Goal: Information Seeking & Learning: Learn about a topic

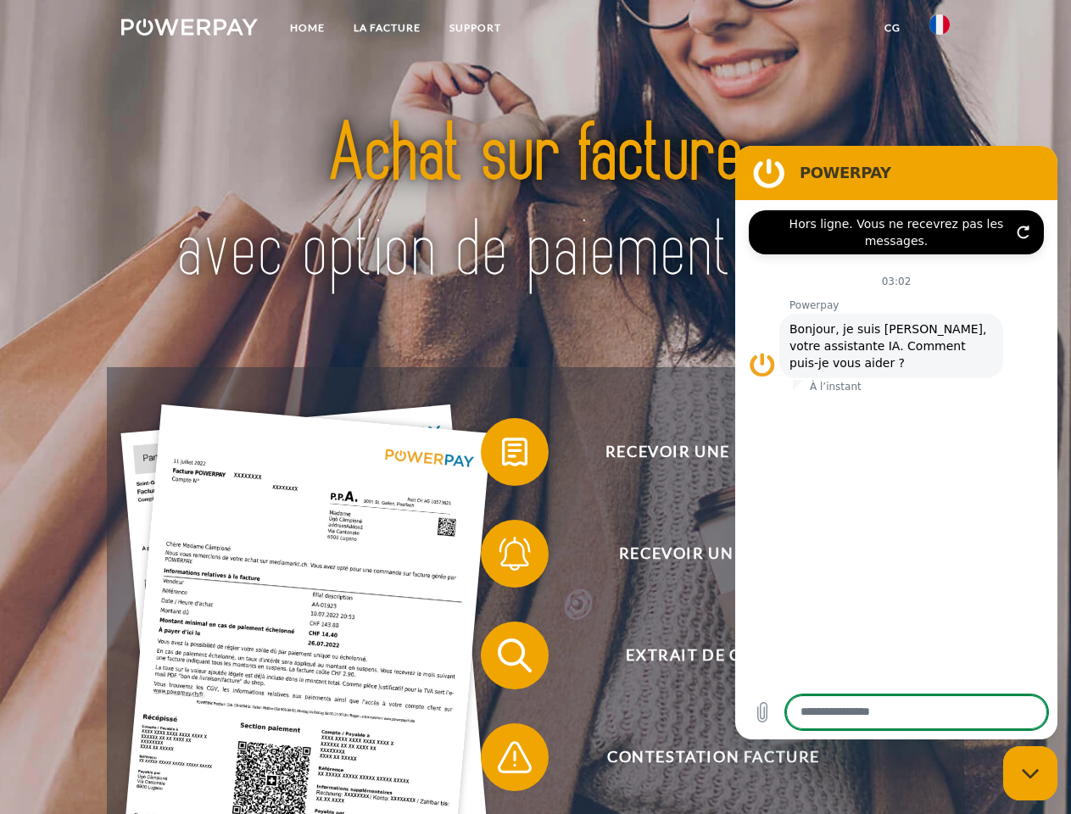
click at [189, 30] on img at bounding box center [189, 27] width 137 height 17
click at [940, 30] on img at bounding box center [939, 24] width 20 height 20
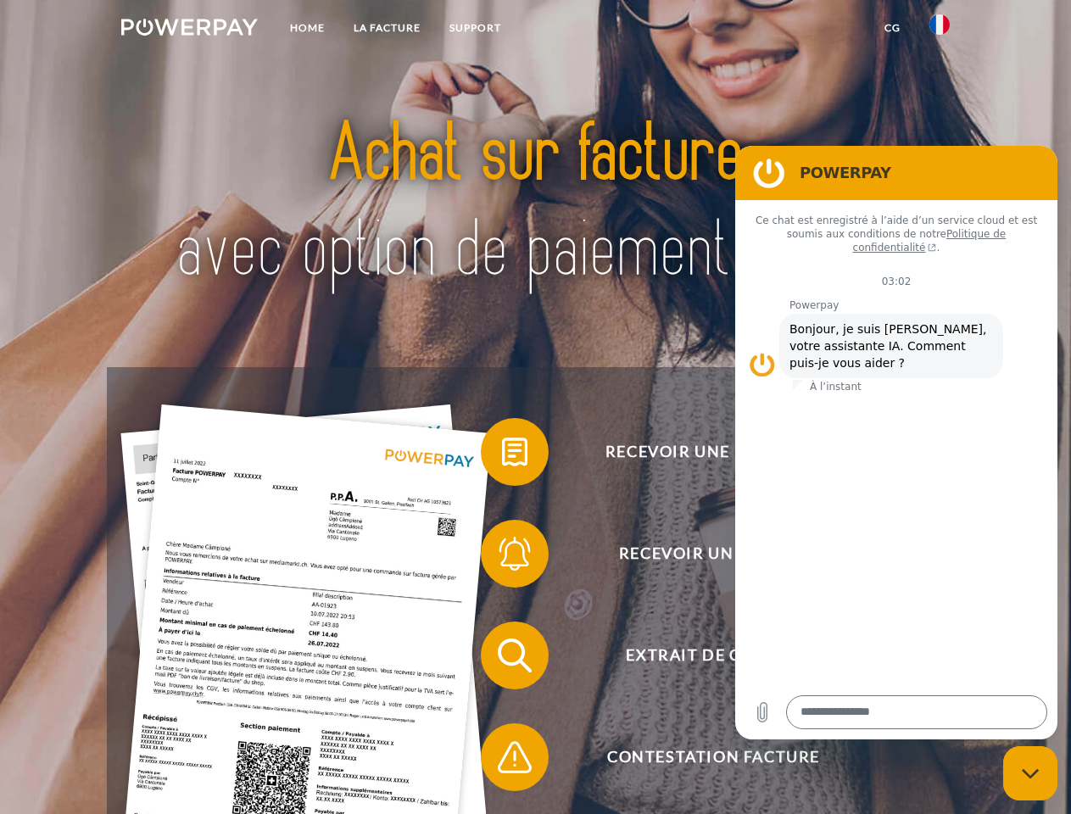
click at [892, 28] on link "CG" at bounding box center [892, 28] width 45 height 31
click at [502, 455] on span at bounding box center [489, 452] width 85 height 85
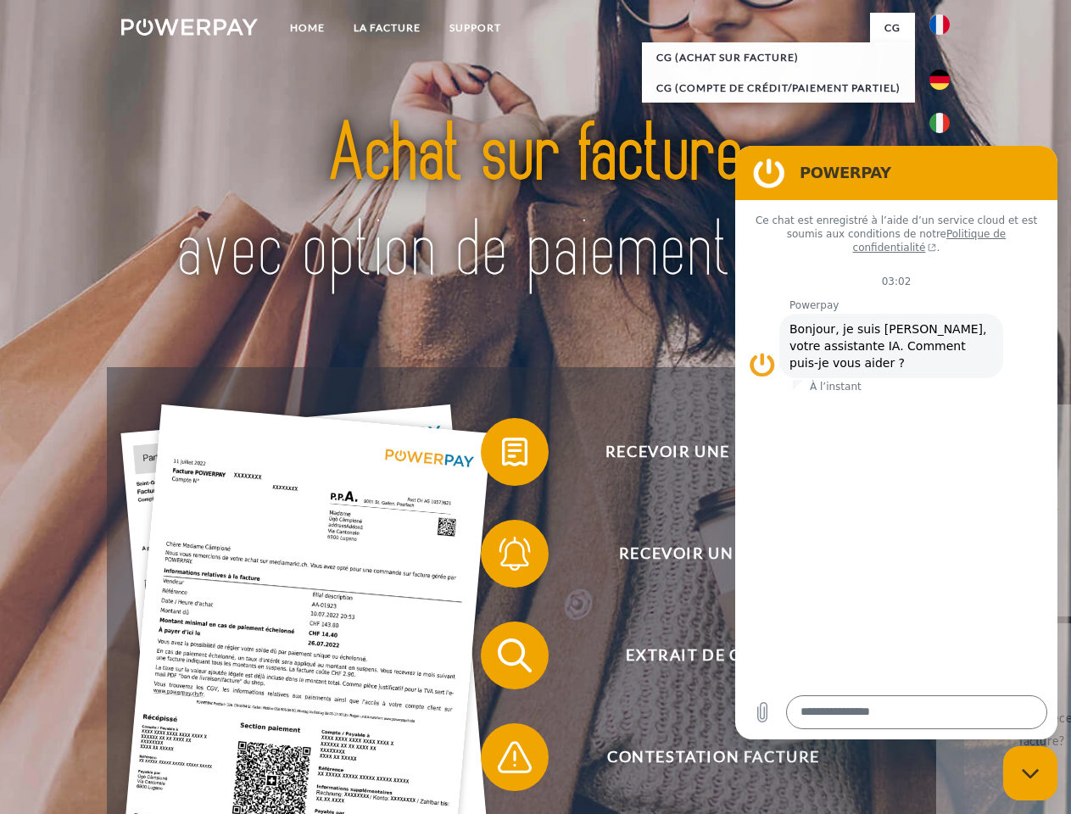
click at [502, 557] on span at bounding box center [489, 553] width 85 height 85
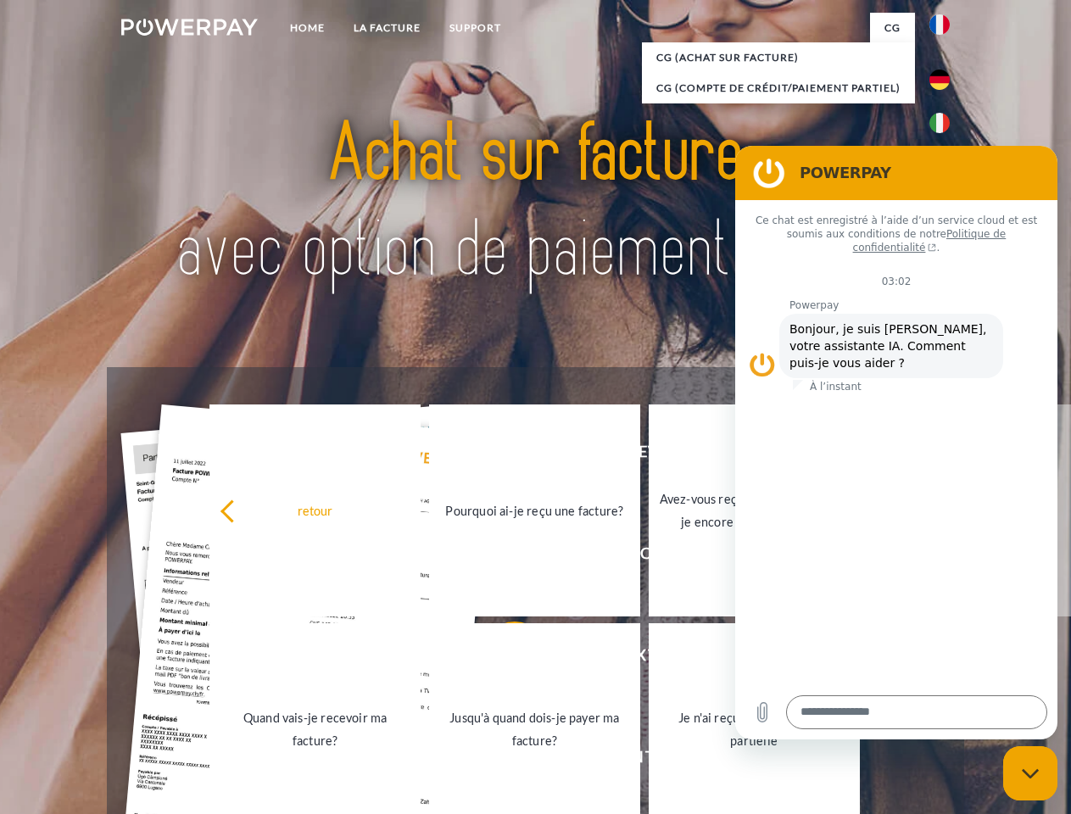
click at [502, 659] on link "Jusqu'à quand dois-je payer ma facture?" at bounding box center [534, 729] width 211 height 212
click at [502, 761] on span at bounding box center [489, 757] width 85 height 85
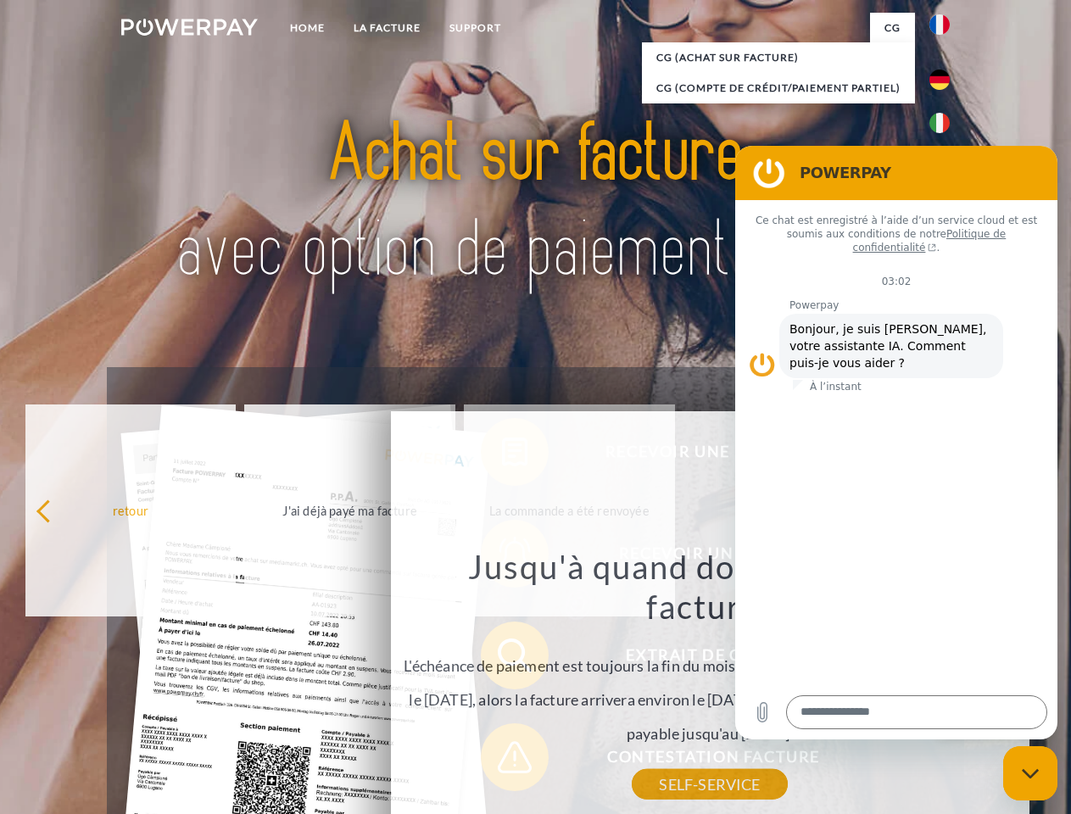
click at [1030, 773] on icon "Fermer la fenêtre de messagerie" at bounding box center [1031, 773] width 18 height 11
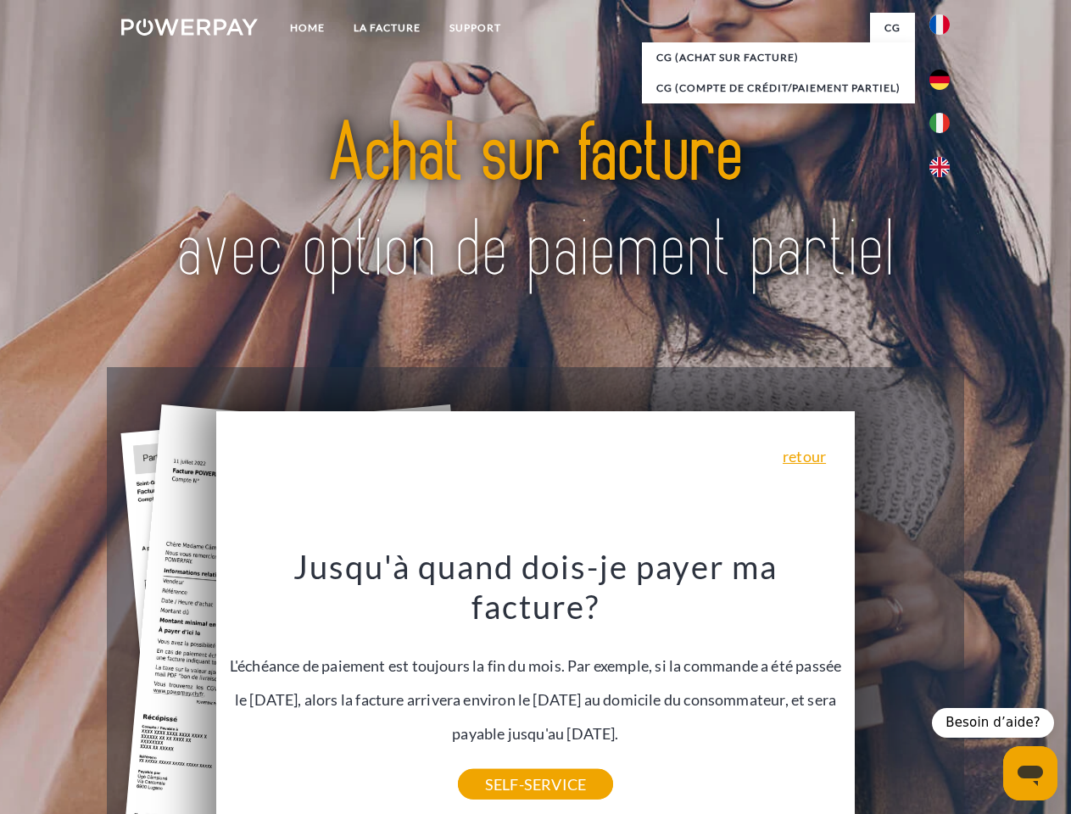
type textarea "*"
